Goal: Task Accomplishment & Management: Complete application form

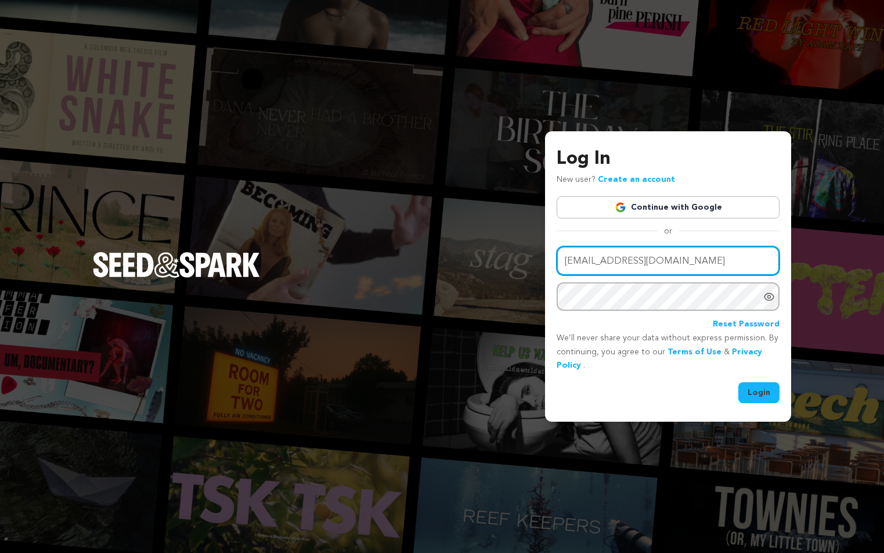
drag, startPoint x: 602, startPoint y: 269, endPoint x: 602, endPoint y: 279, distance: 9.9
click at [602, 271] on input "ideatosoftwere@gmail.com" at bounding box center [668, 261] width 223 height 30
click at [628, 254] on input "ideatosoftwere@gmail.com" at bounding box center [668, 261] width 223 height 30
click at [654, 179] on link "Create an account" at bounding box center [636, 179] width 77 height 8
click at [653, 201] on link "Continue with Google" at bounding box center [668, 207] width 223 height 22
